Goal: Task Accomplishment & Management: Complete application form

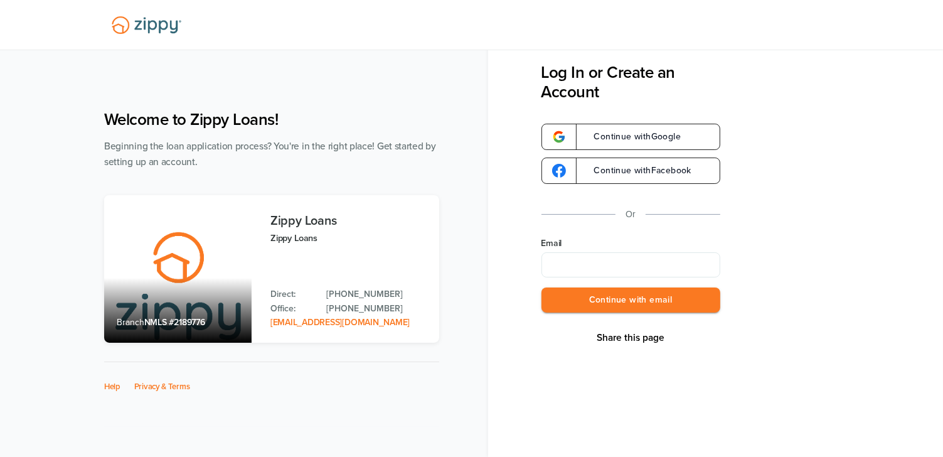
click at [670, 271] on input "Email" at bounding box center [631, 264] width 179 height 25
type input "**********"
click at [642, 298] on button "Continue with email" at bounding box center [631, 300] width 179 height 26
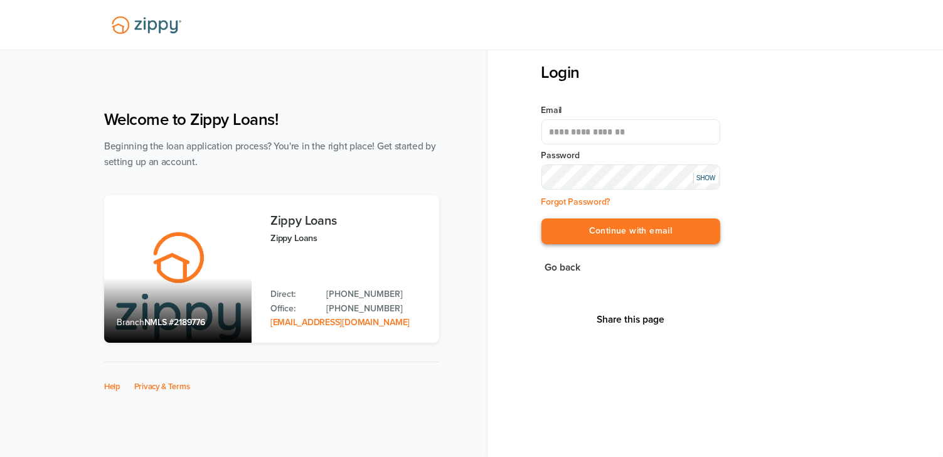
click at [663, 230] on button "Continue with email" at bounding box center [631, 231] width 179 height 26
